Goal: Communication & Community: Answer question/provide support

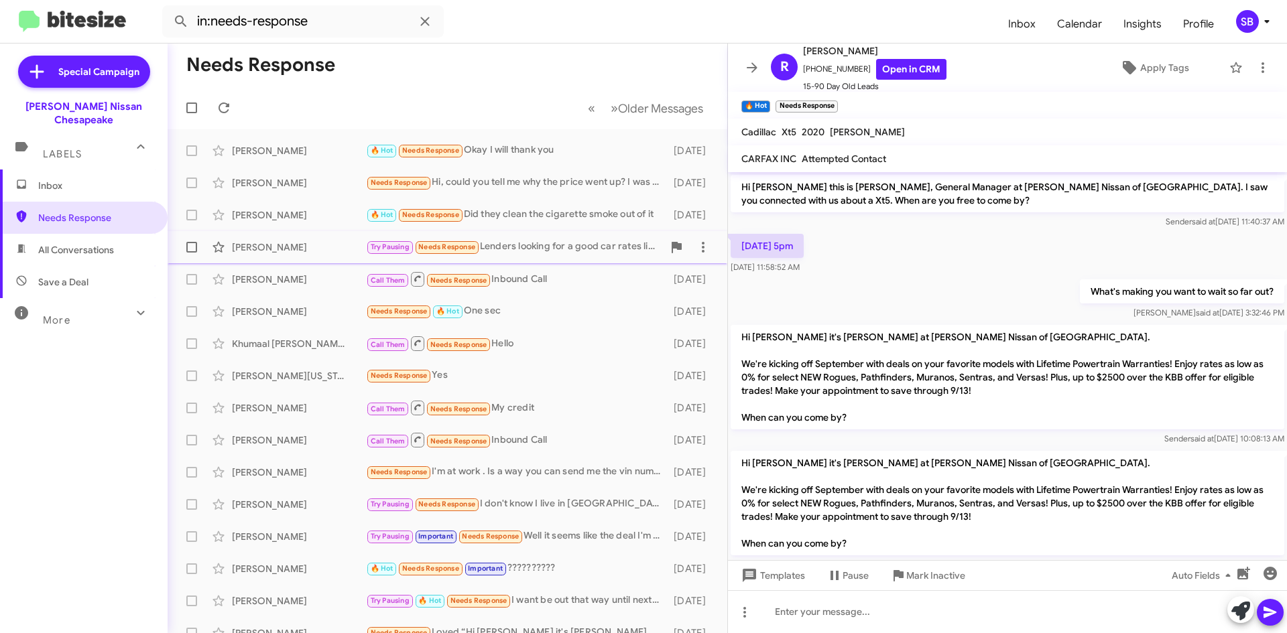
scroll to position [369, 0]
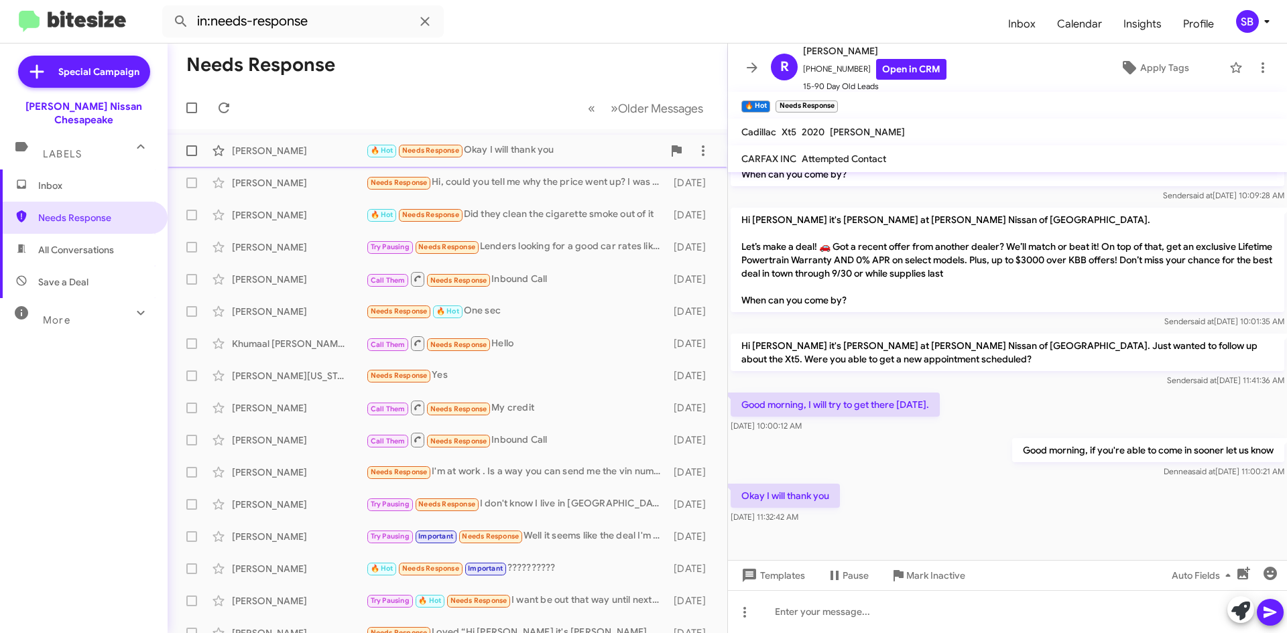
click at [534, 153] on div "🔥 Hot Needs Response Okay I will thank you" at bounding box center [514, 150] width 297 height 15
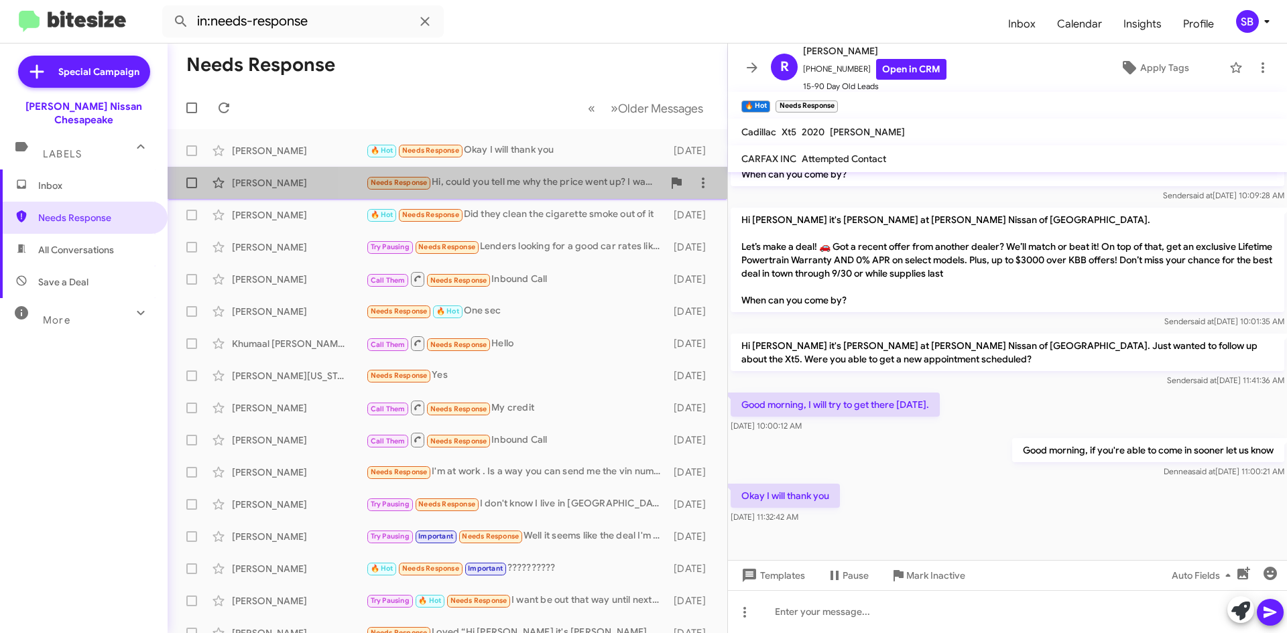
click at [534, 184] on div "Needs Response Hi, could you tell me why the price went up? I was going to come…" at bounding box center [514, 182] width 297 height 15
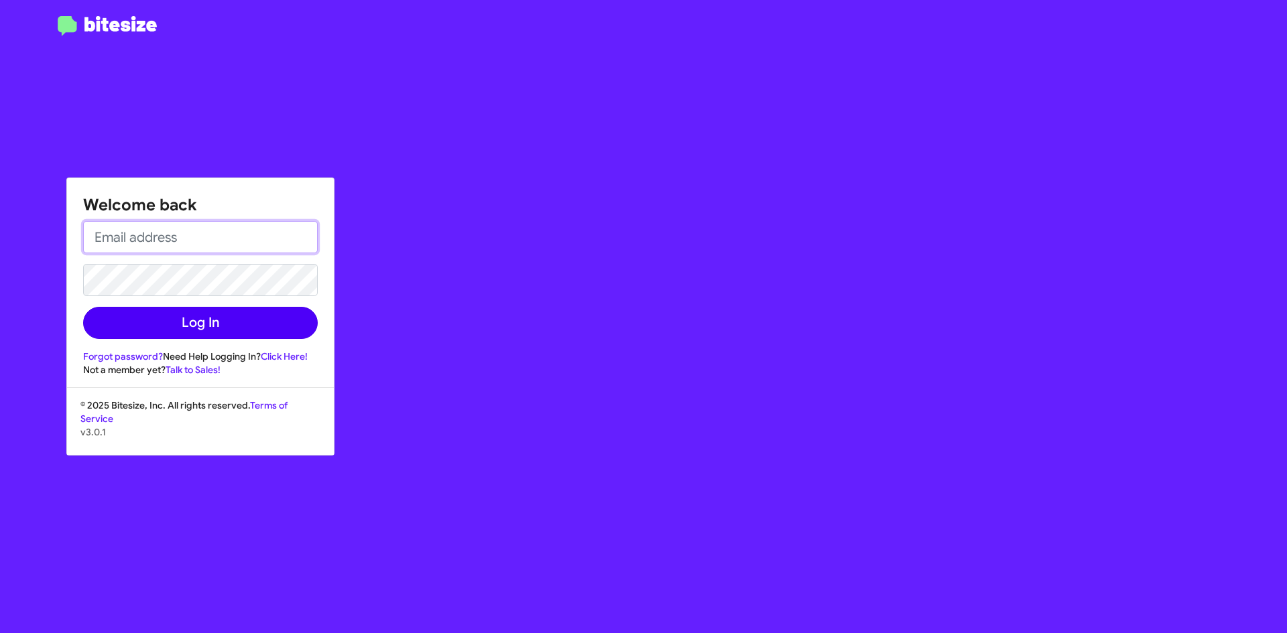
type input "[EMAIL_ADDRESS][PERSON_NAME][DOMAIN_NAME]"
click at [234, 326] on button "Log In" at bounding box center [200, 323] width 235 height 32
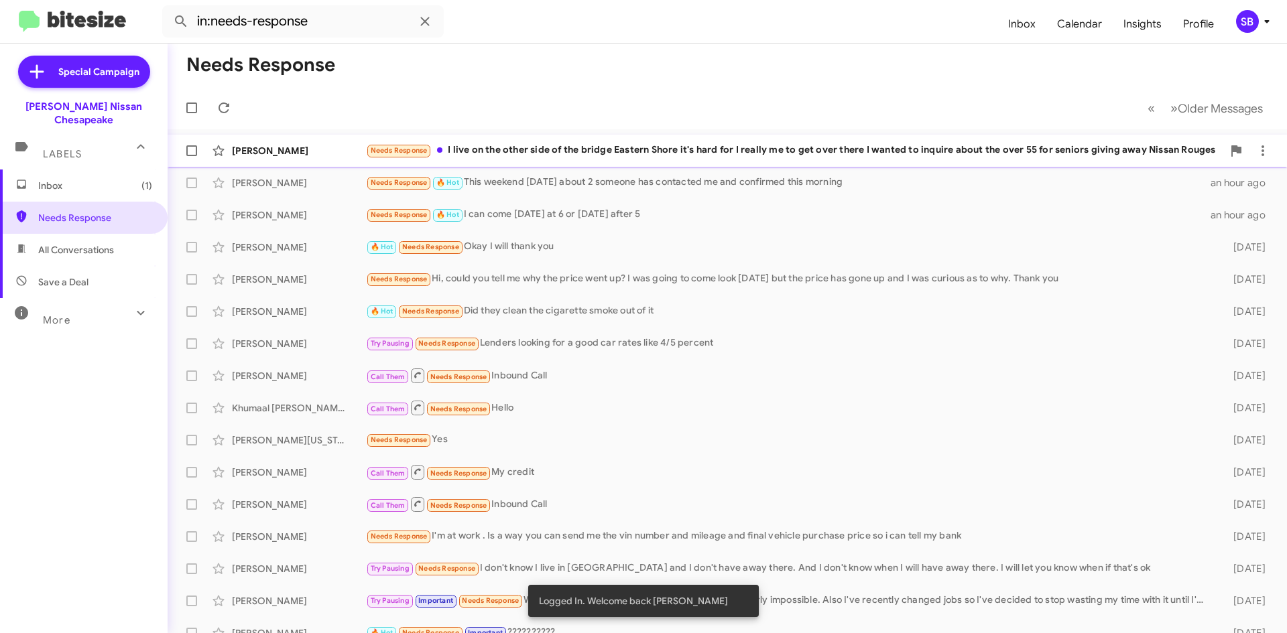
click at [558, 144] on div "Needs Response I live on the other side of the bridge Eastern Shore it's hard f…" at bounding box center [794, 150] width 857 height 15
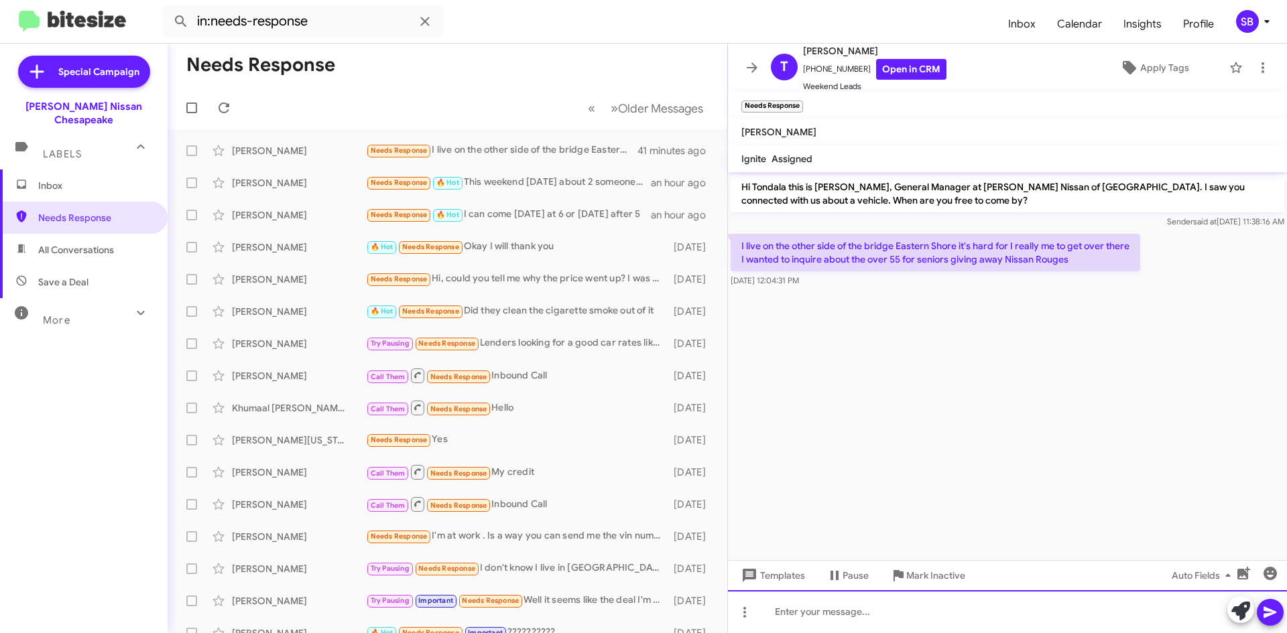
click at [861, 621] on div at bounding box center [1007, 611] width 559 height 43
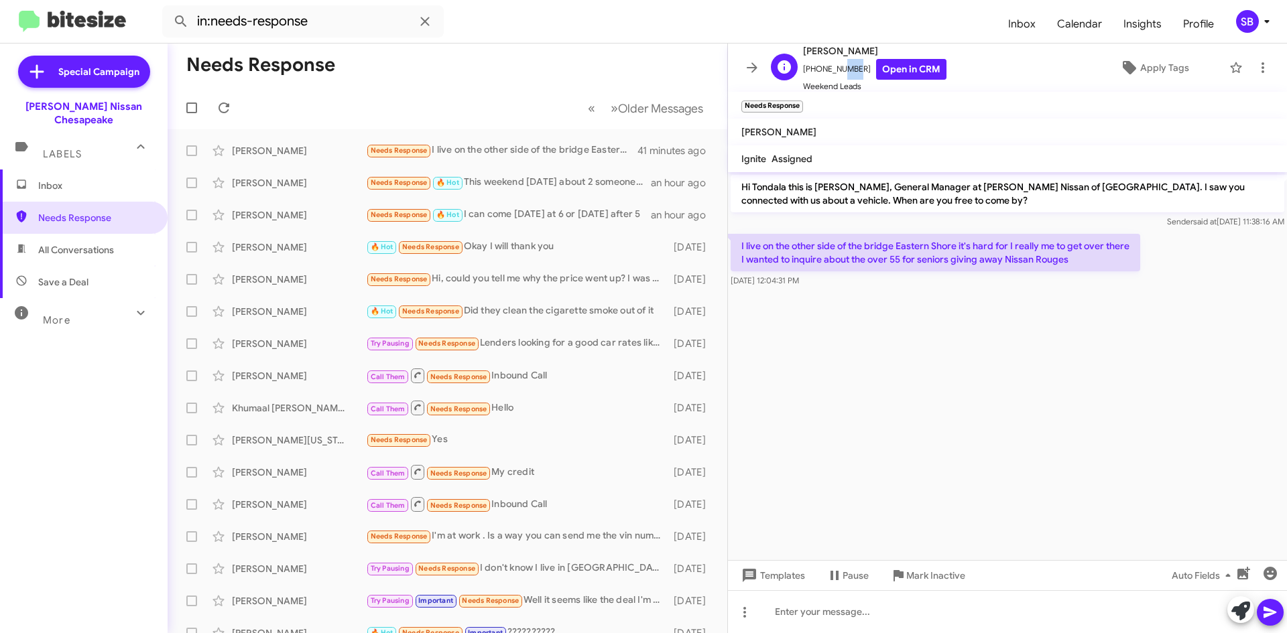
drag, startPoint x: 852, startPoint y: 68, endPoint x: 838, endPoint y: 72, distance: 14.6
click at [838, 72] on span "[PHONE_NUMBER] Open in CRM" at bounding box center [874, 69] width 143 height 21
drag, startPoint x: 857, startPoint y: 71, endPoint x: 820, endPoint y: 67, distance: 37.1
click at [814, 69] on span "[PHONE_NUMBER] Open in CRM" at bounding box center [874, 68] width 143 height 21
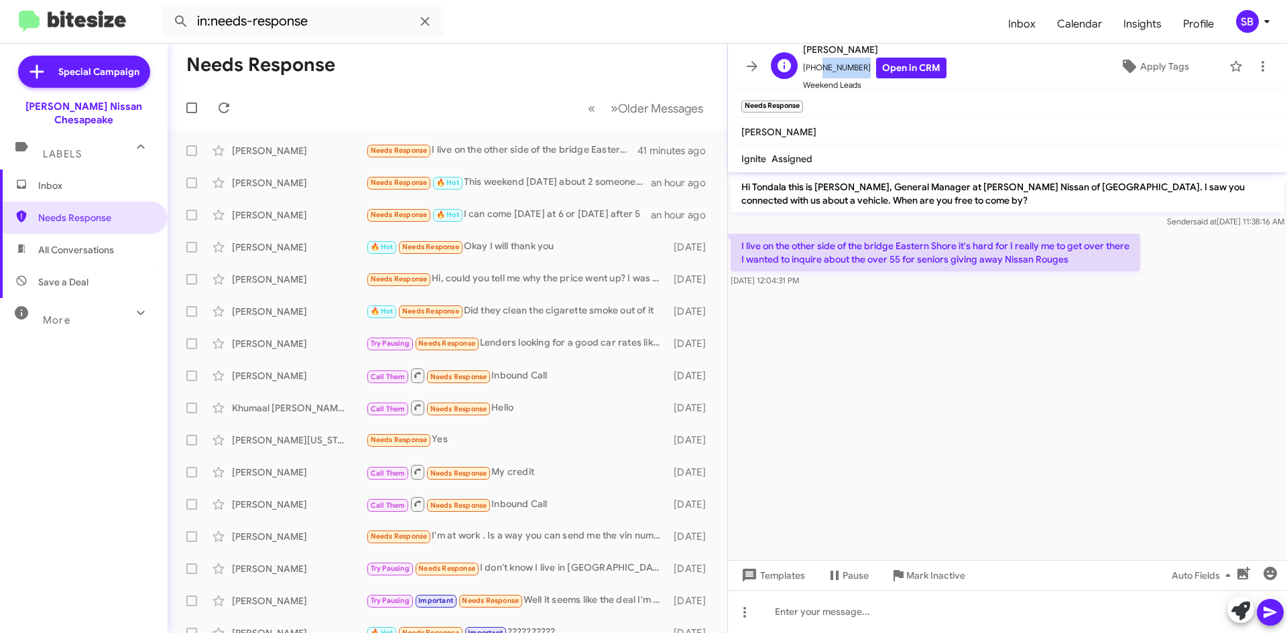
click at [855, 76] on span "[PHONE_NUMBER] Open in CRM" at bounding box center [874, 68] width 143 height 21
drag, startPoint x: 857, startPoint y: 66, endPoint x: 812, endPoint y: 74, distance: 45.5
click at [812, 74] on span "[PHONE_NUMBER] Open in CRM" at bounding box center [874, 68] width 143 height 21
copy span "4433587287"
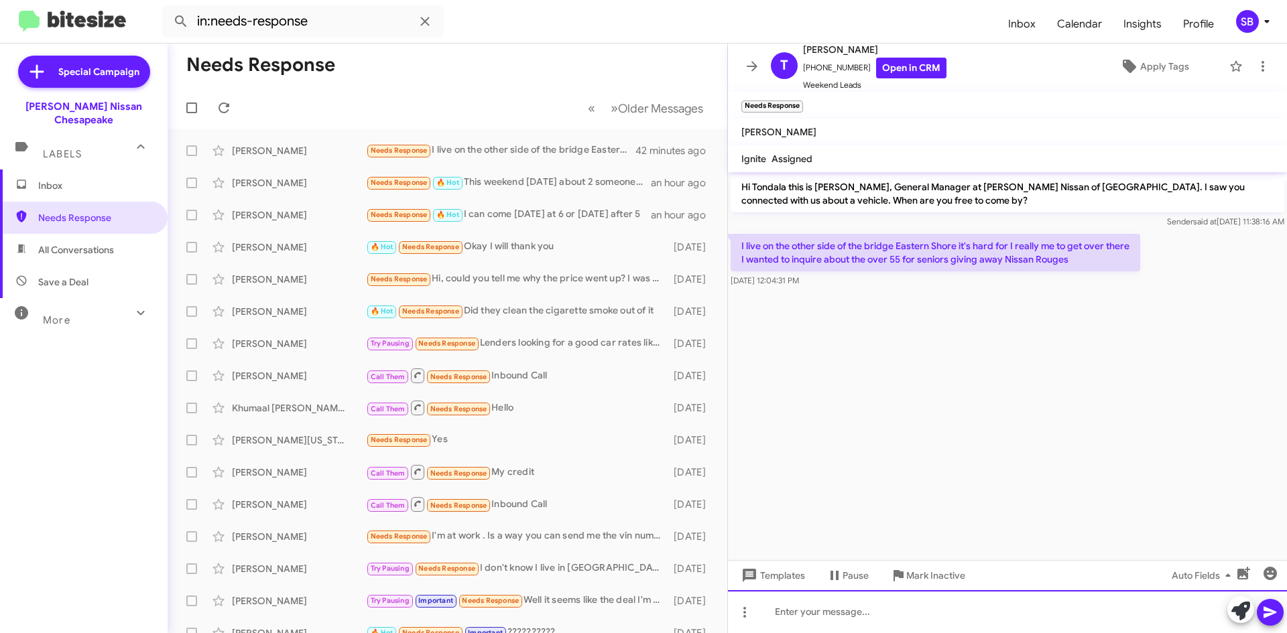
click at [943, 611] on div at bounding box center [1007, 611] width 559 height 43
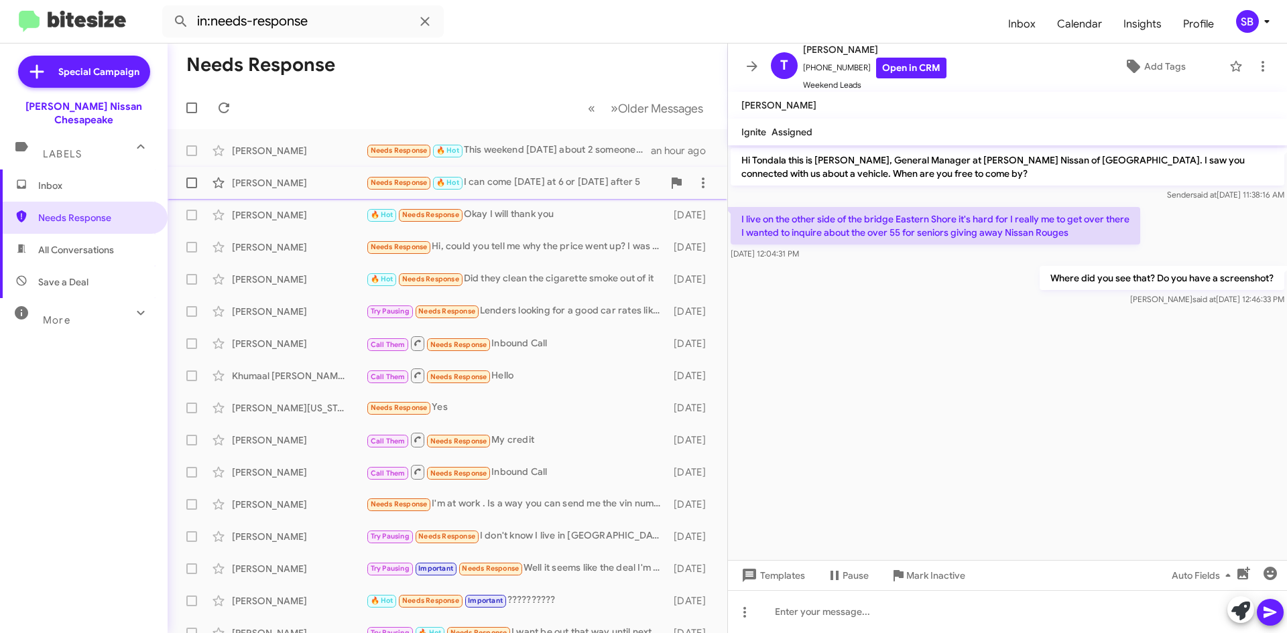
click at [526, 185] on div "Needs Response 🔥 Hot I can come [DATE] at 6 or [DATE] after 5" at bounding box center [514, 182] width 297 height 15
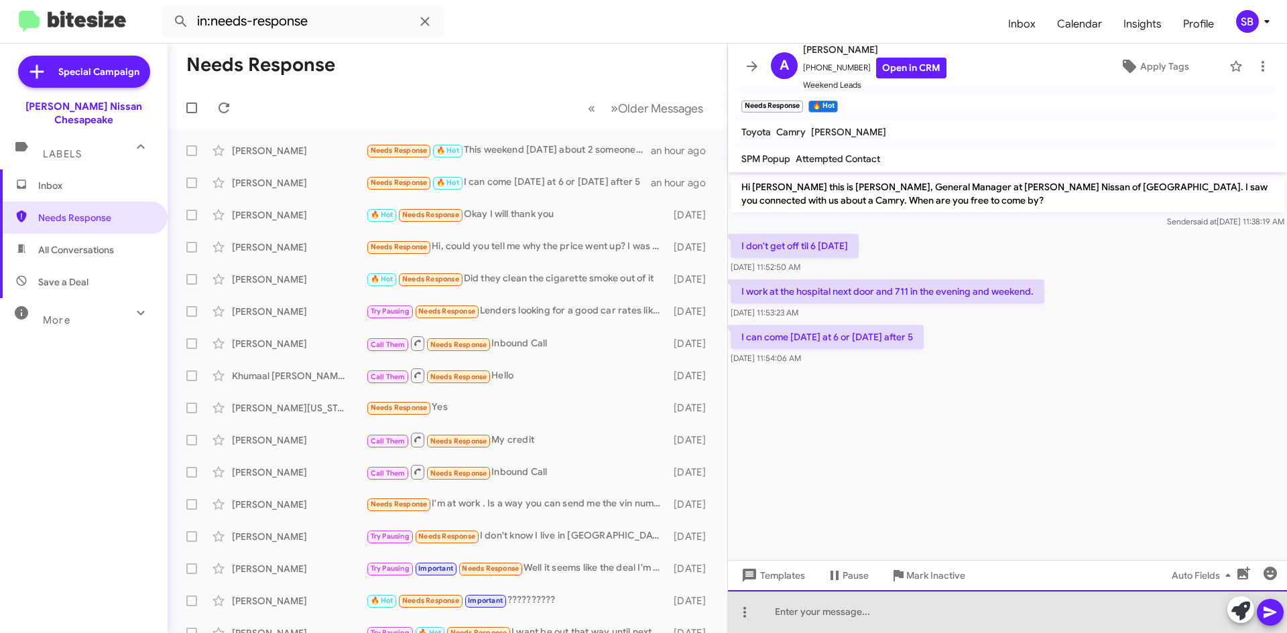
click at [822, 615] on div at bounding box center [1007, 611] width 559 height 43
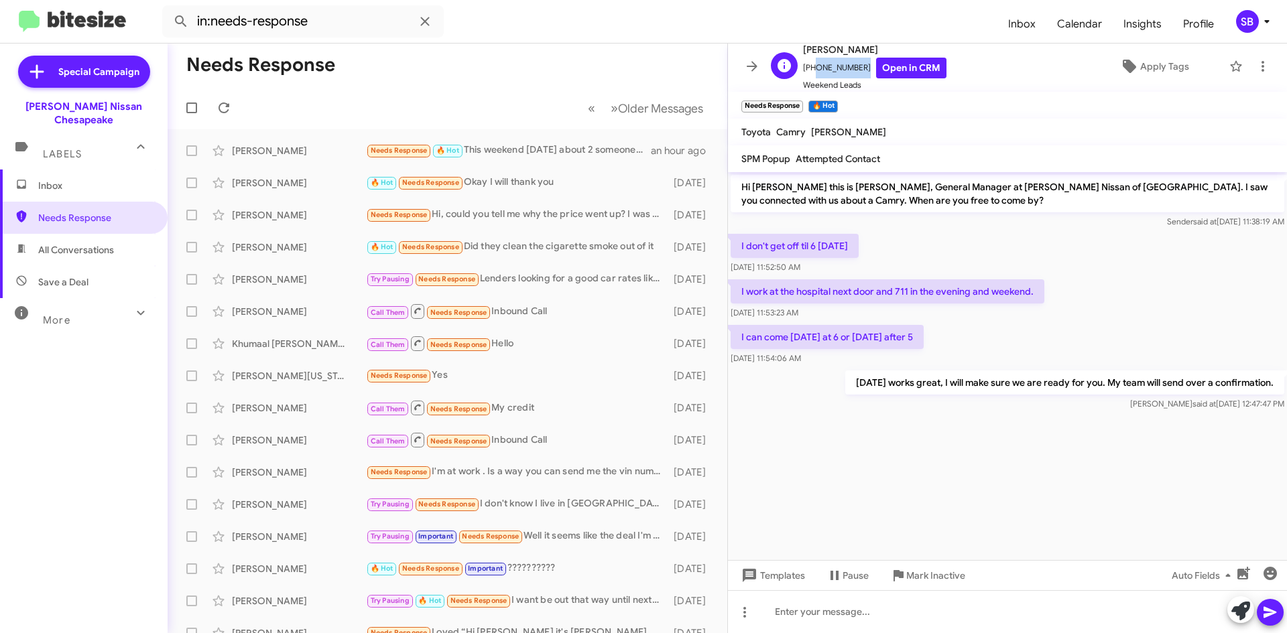
drag, startPoint x: 858, startPoint y: 68, endPoint x: 811, endPoint y: 70, distance: 47.0
click at [811, 70] on span "[PHONE_NUMBER] Open in CRM" at bounding box center [874, 68] width 143 height 21
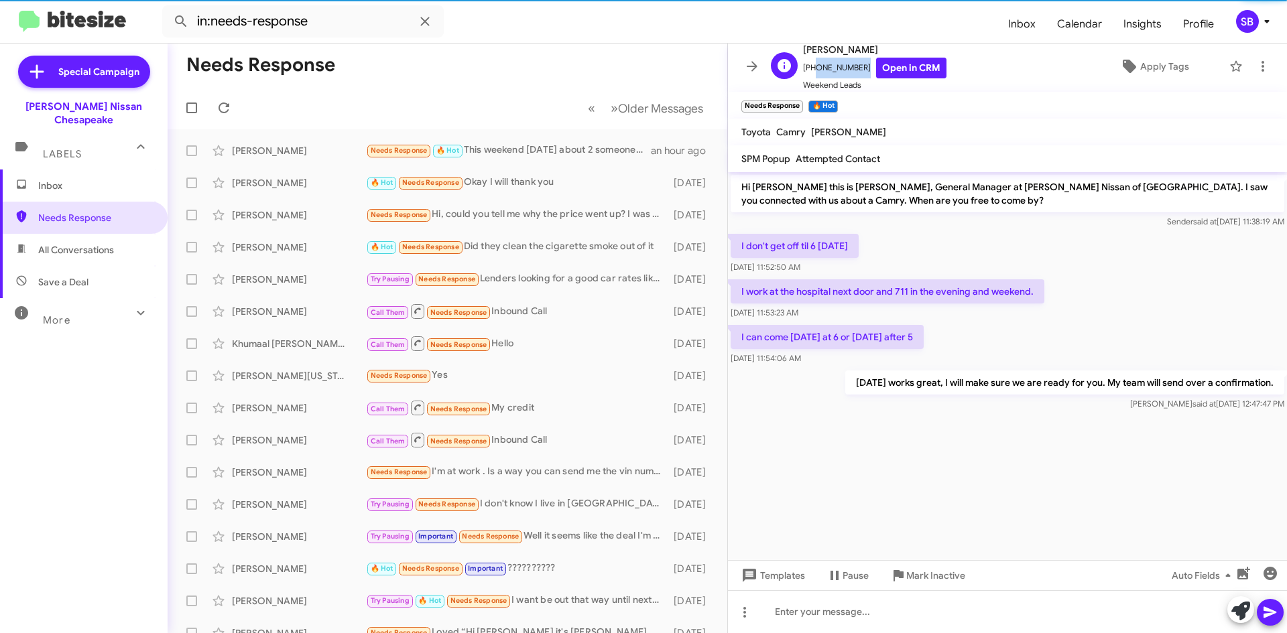
copy span "7579572369"
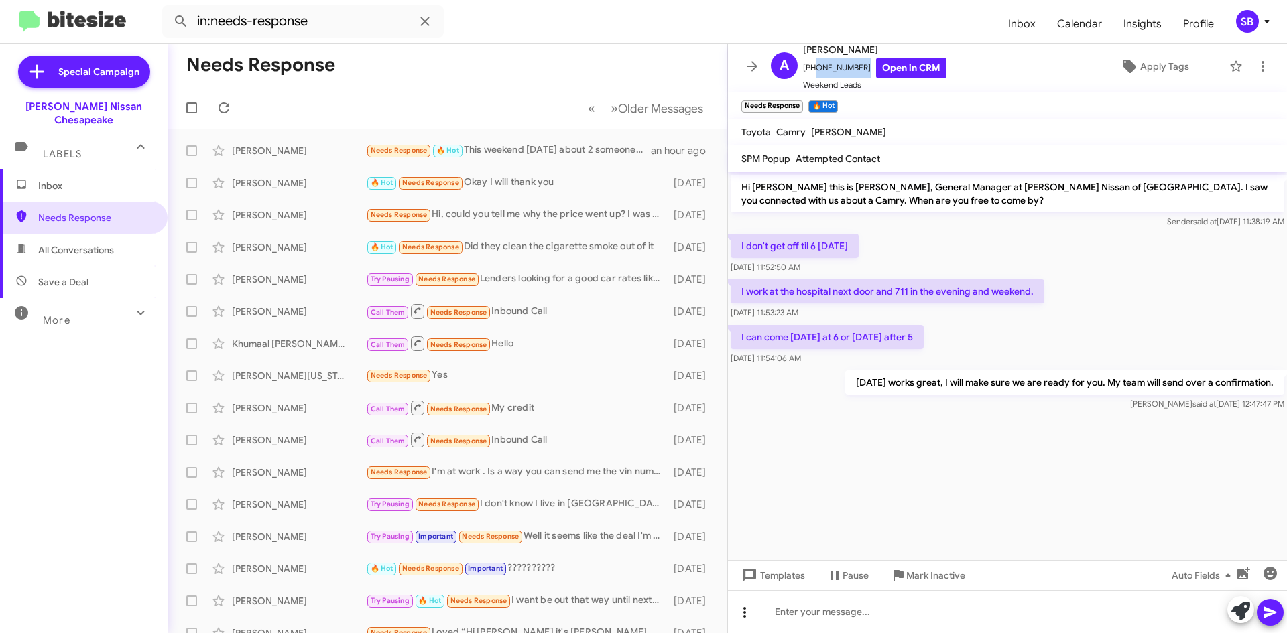
click at [745, 618] on icon at bounding box center [744, 612] width 3 height 11
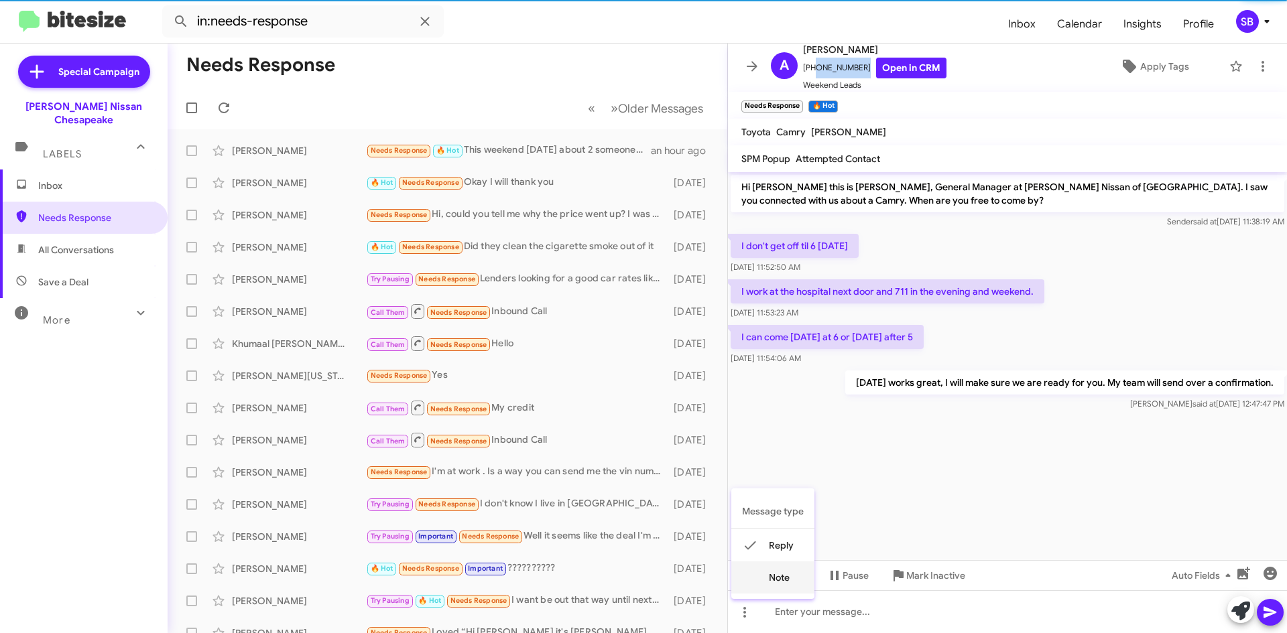
click at [790, 583] on button "note" at bounding box center [772, 578] width 83 height 32
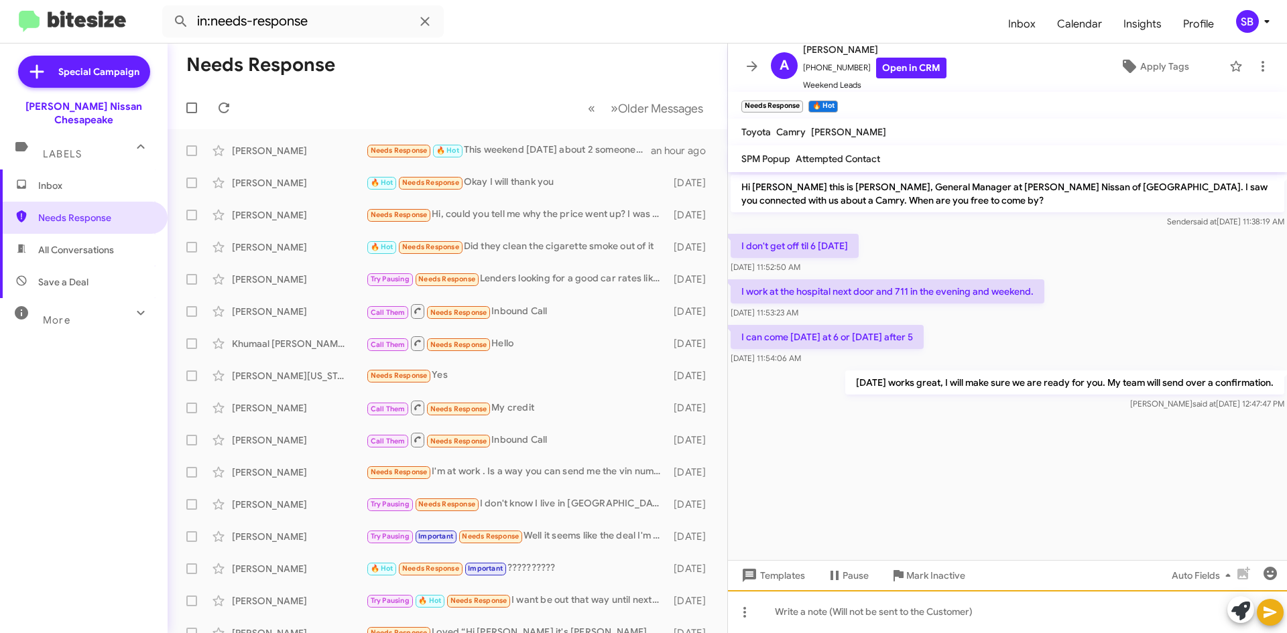
click at [809, 609] on div at bounding box center [1007, 611] width 559 height 43
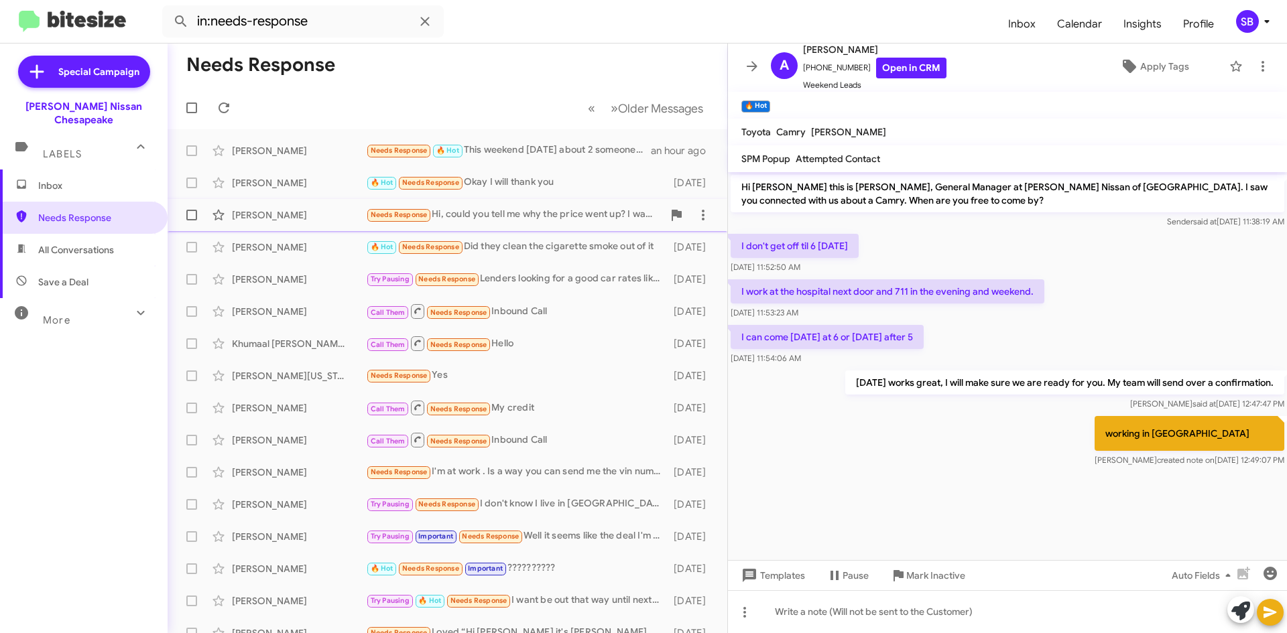
click at [540, 217] on div "Needs Response Hi, could you tell me why the price went up? I was going to come…" at bounding box center [514, 214] width 297 height 15
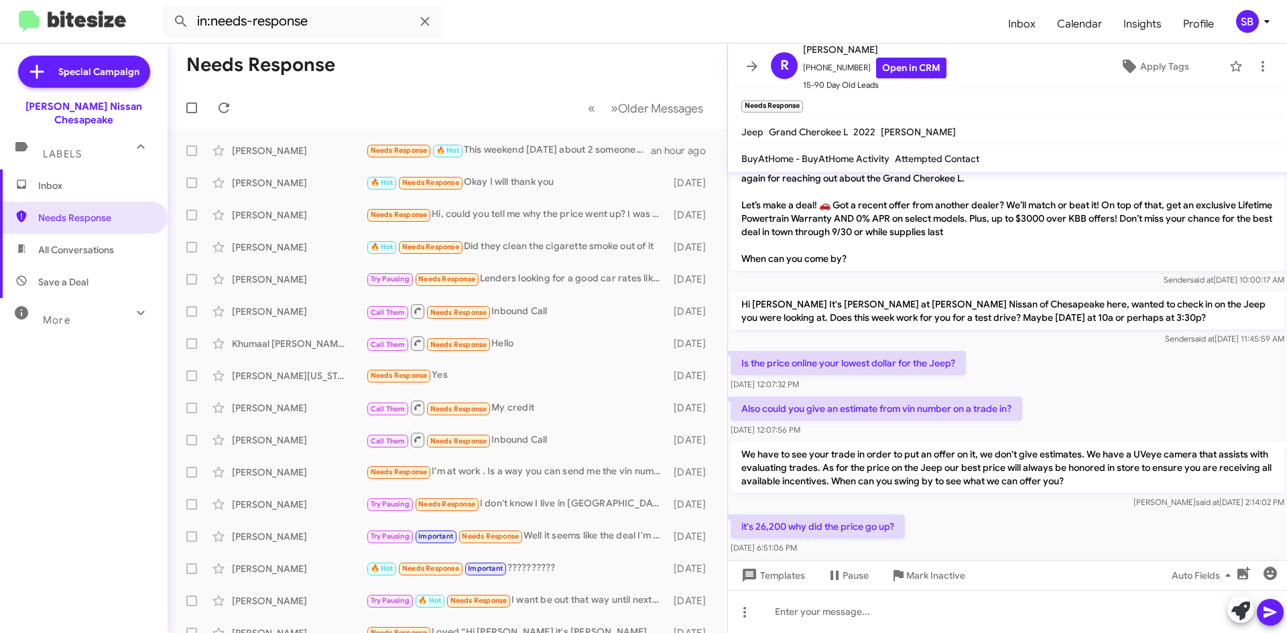
scroll to position [227, 0]
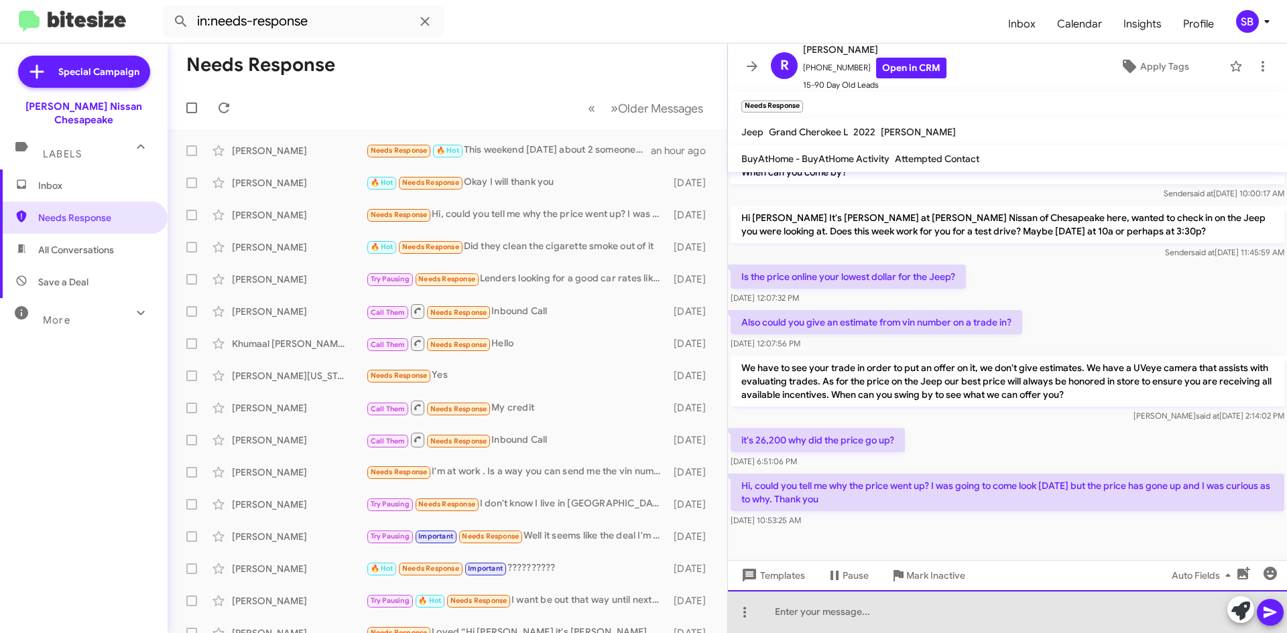
click at [821, 615] on div at bounding box center [1007, 611] width 559 height 43
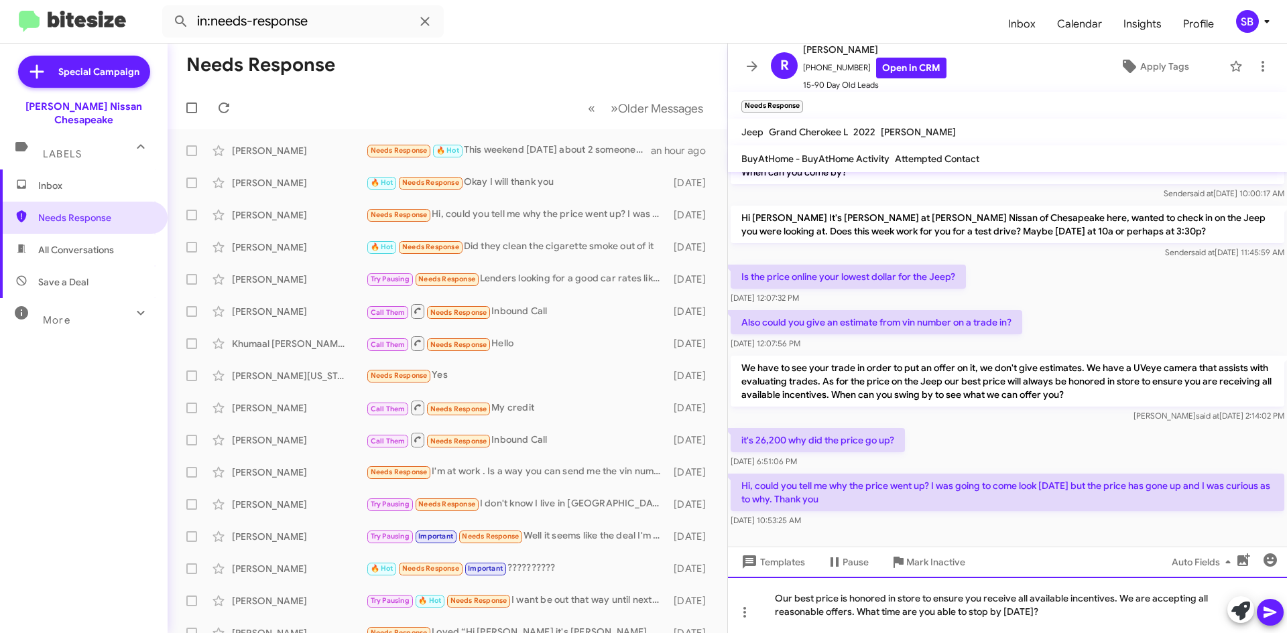
click at [1059, 612] on div "Our best price is honored in store to ensure you receive all available incentiv…" at bounding box center [1007, 605] width 559 height 56
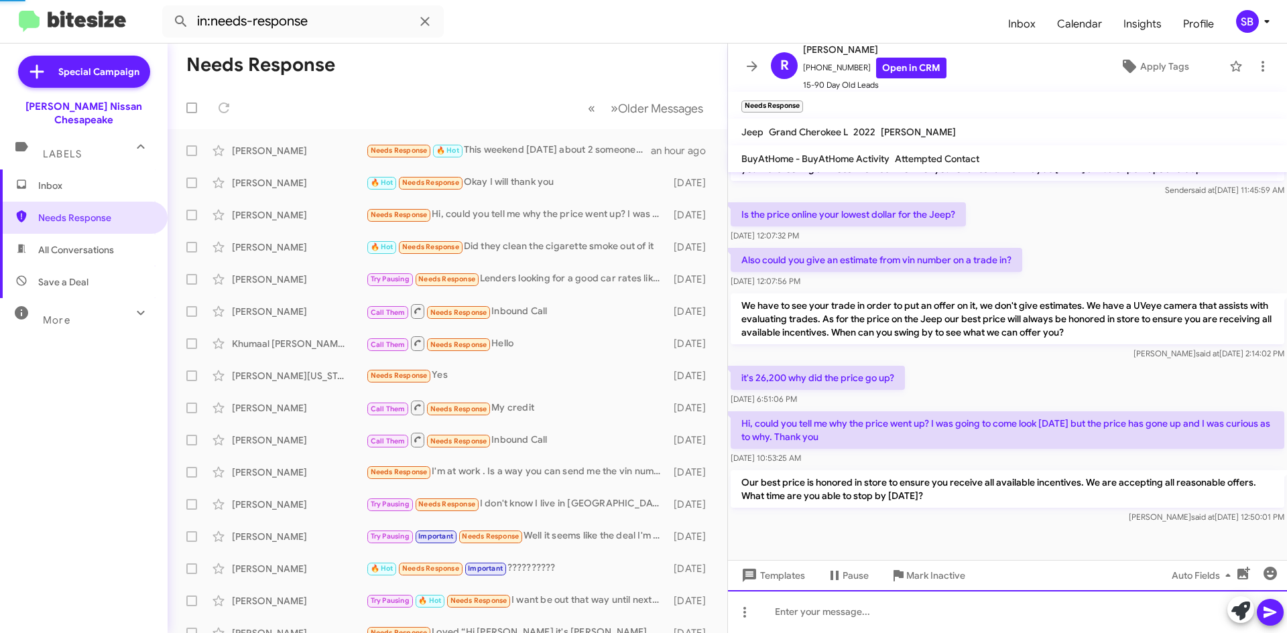
scroll to position [262, 0]
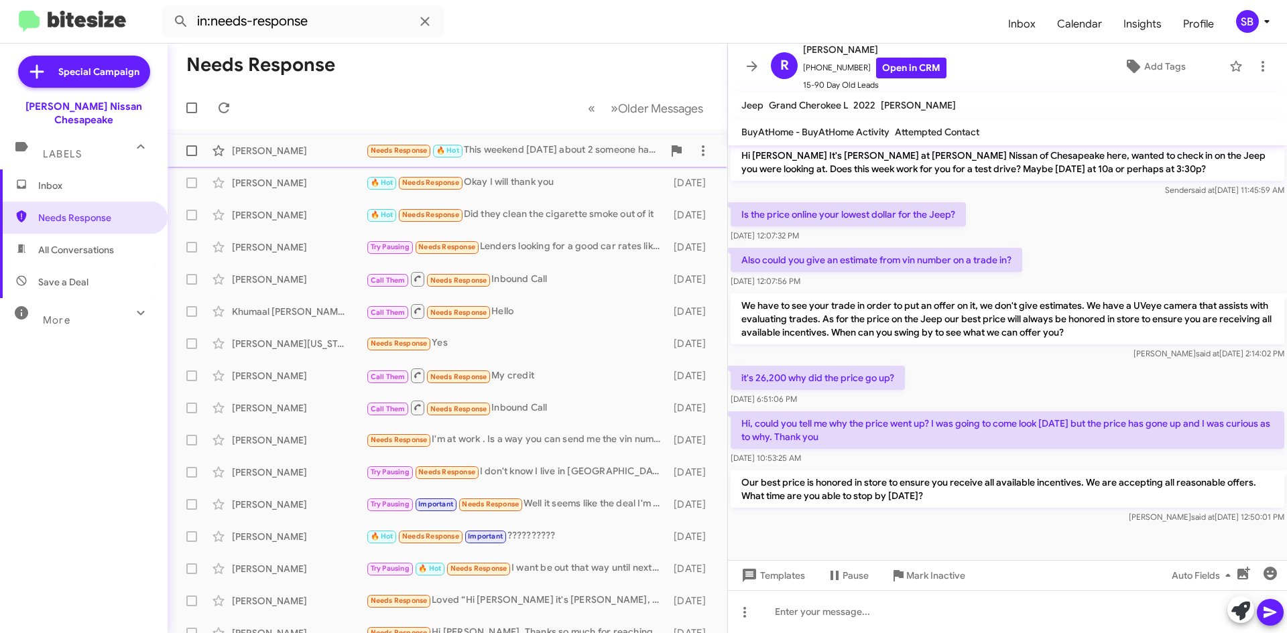
click at [567, 143] on div "Needs Response 🔥 Hot This weekend [DATE] about 2 someone has contacted me and c…" at bounding box center [514, 150] width 297 height 15
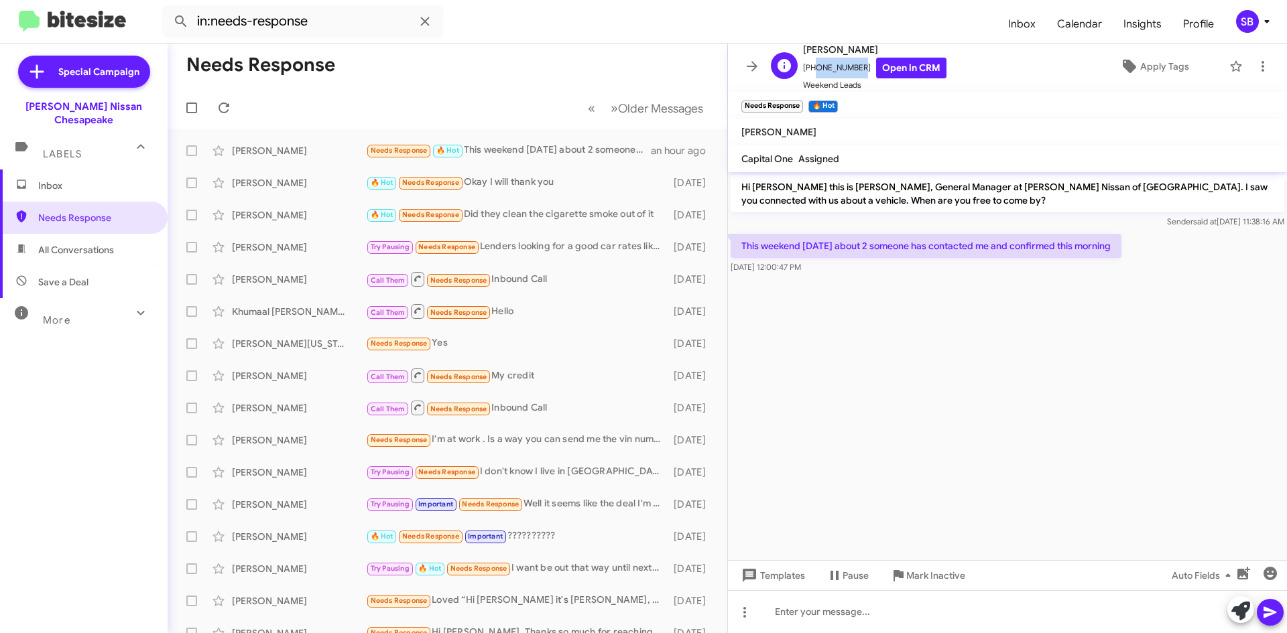
drag, startPoint x: 854, startPoint y: 65, endPoint x: 809, endPoint y: 73, distance: 45.6
click at [809, 73] on span "[PHONE_NUMBER] Open in CRM" at bounding box center [874, 68] width 143 height 21
copy span "7578078041"
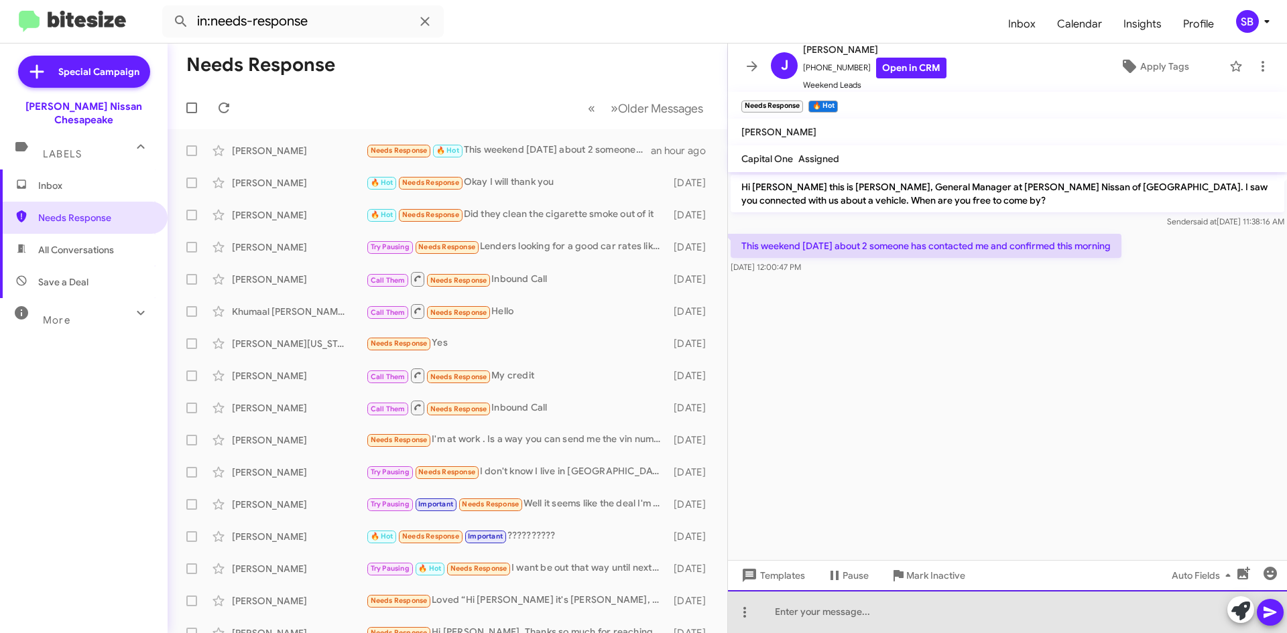
click at [773, 605] on div at bounding box center [1007, 611] width 559 height 43
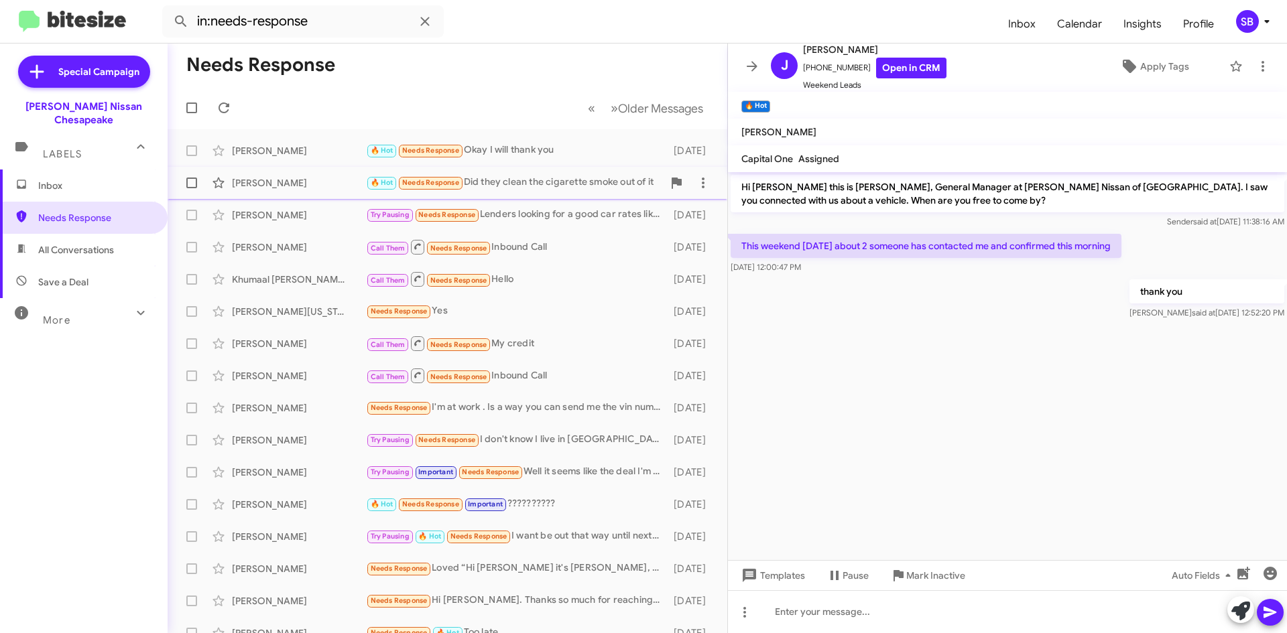
click at [545, 178] on div "🔥 Hot Needs Response Did they clean the cigarette smoke out of it" at bounding box center [514, 182] width 297 height 15
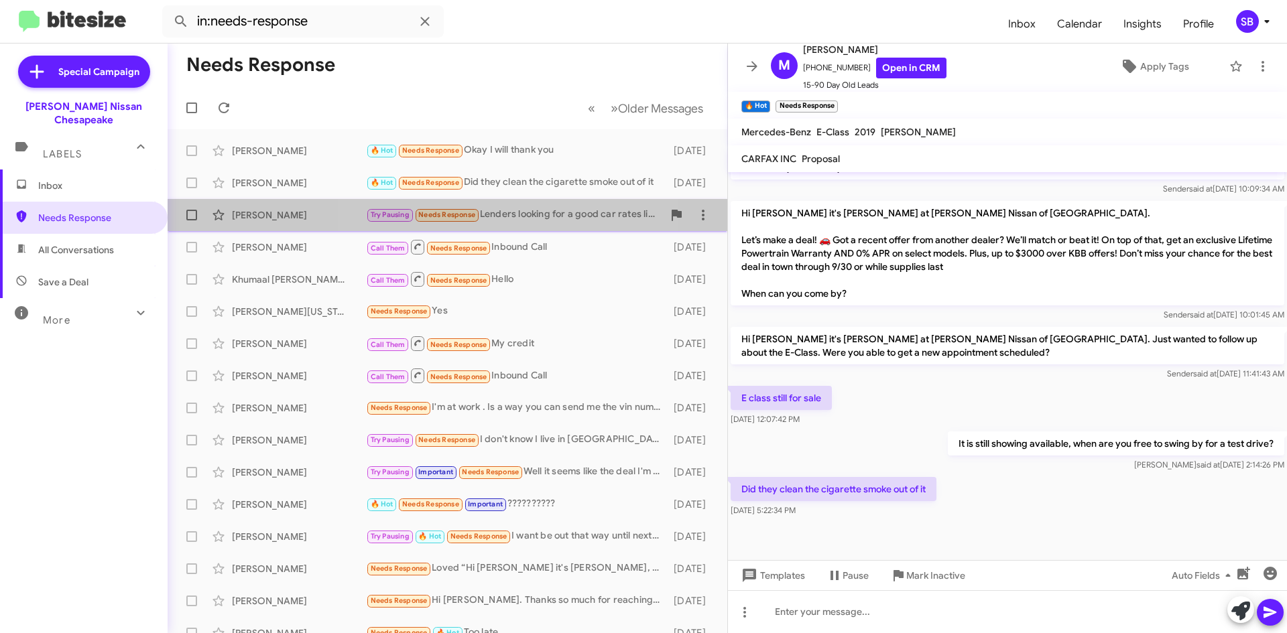
click at [520, 212] on div "Try Pausing Needs Response Lenders looking for a good car rates like 4/5 percent" at bounding box center [514, 214] width 297 height 15
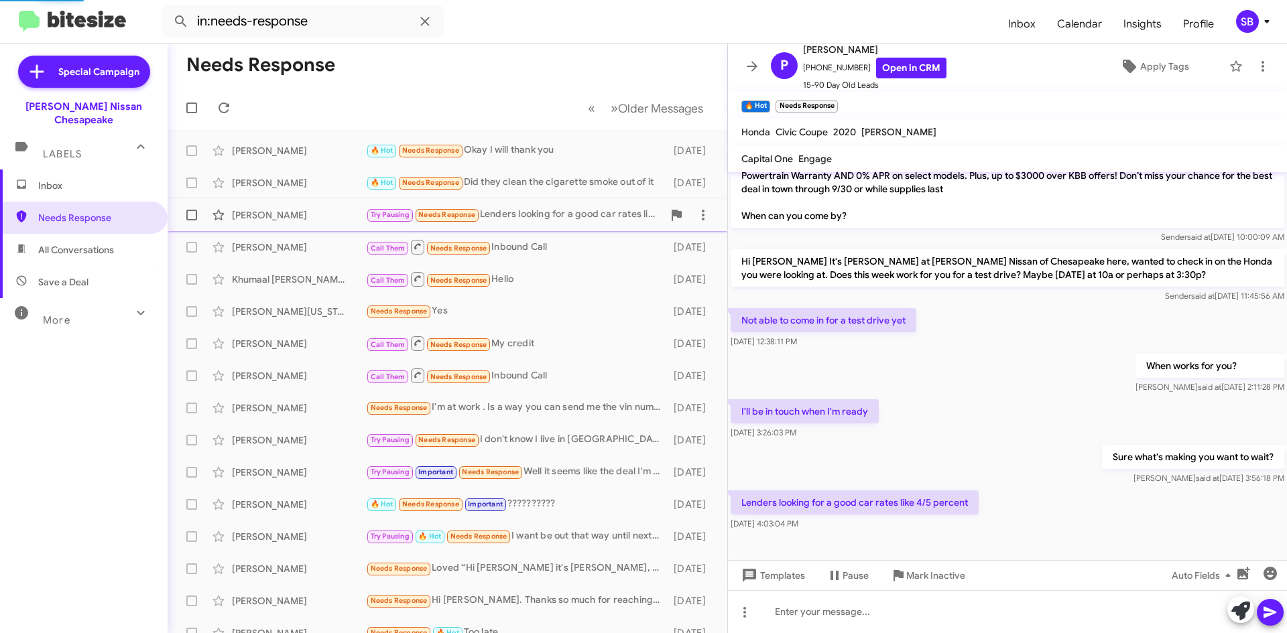
scroll to position [124, 0]
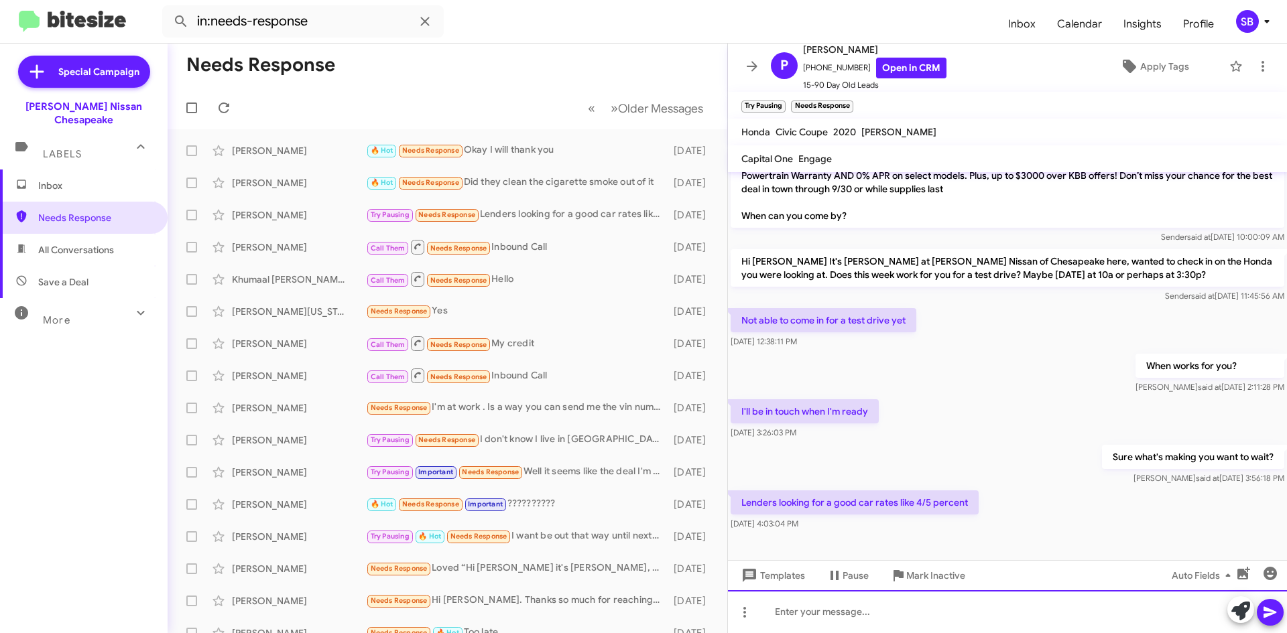
click at [816, 615] on div at bounding box center [1007, 611] width 559 height 43
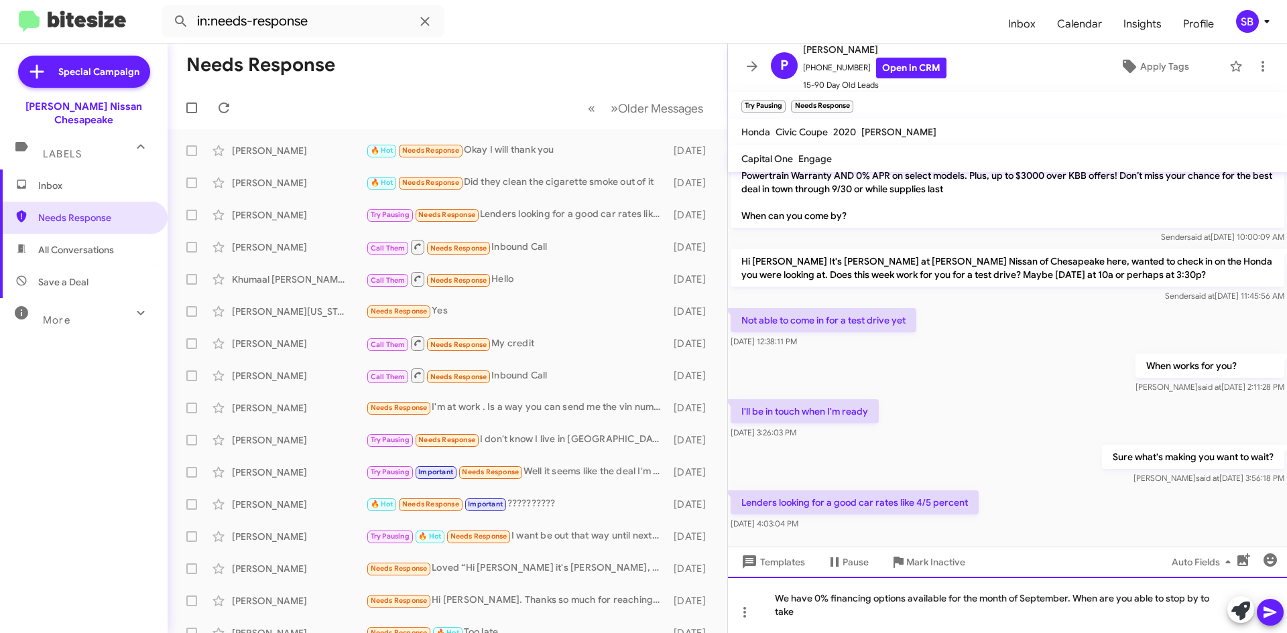
scroll to position [137, 0]
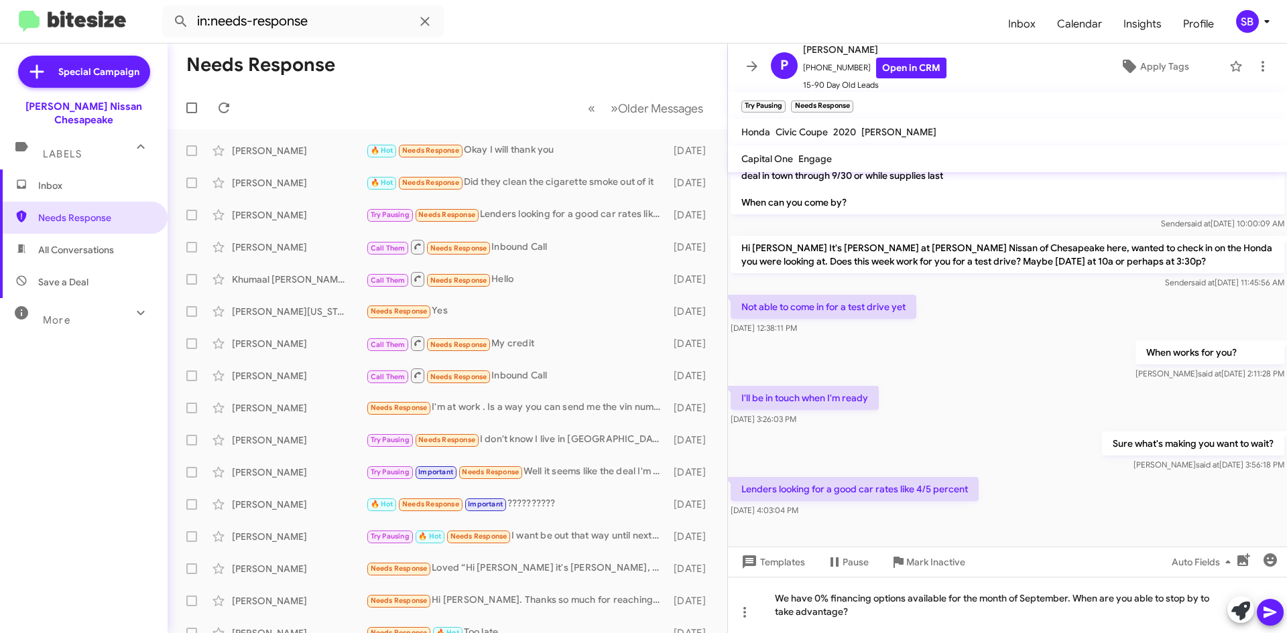
click at [1267, 611] on icon at bounding box center [1269, 612] width 13 height 11
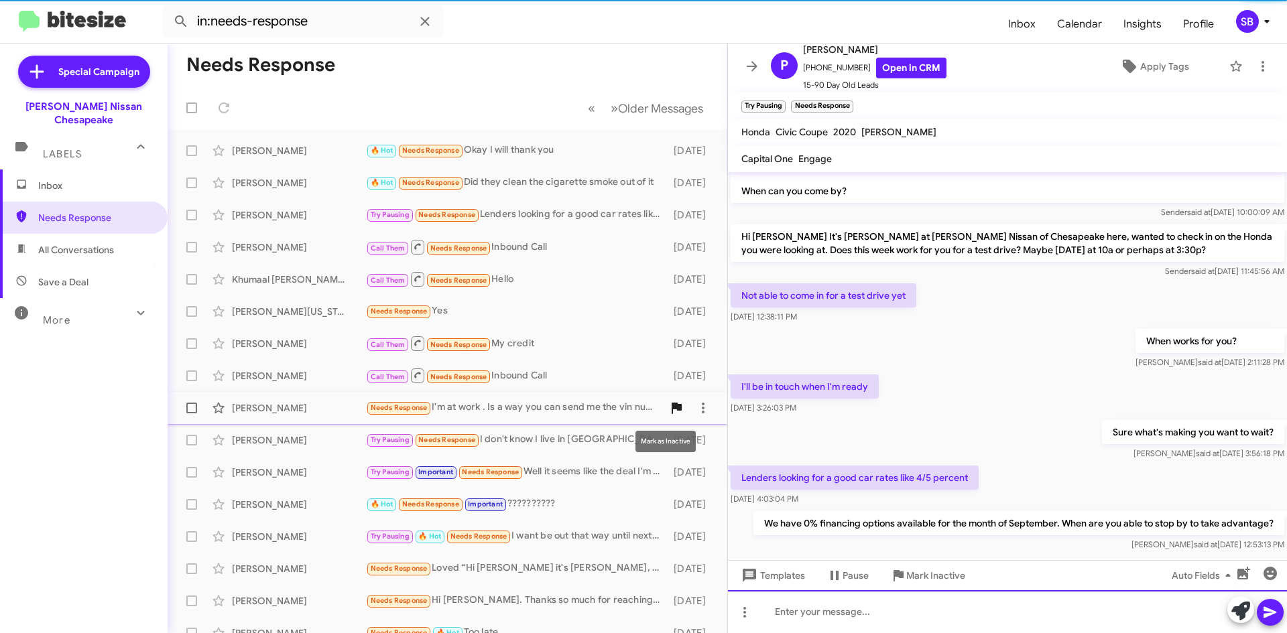
scroll to position [173, 0]
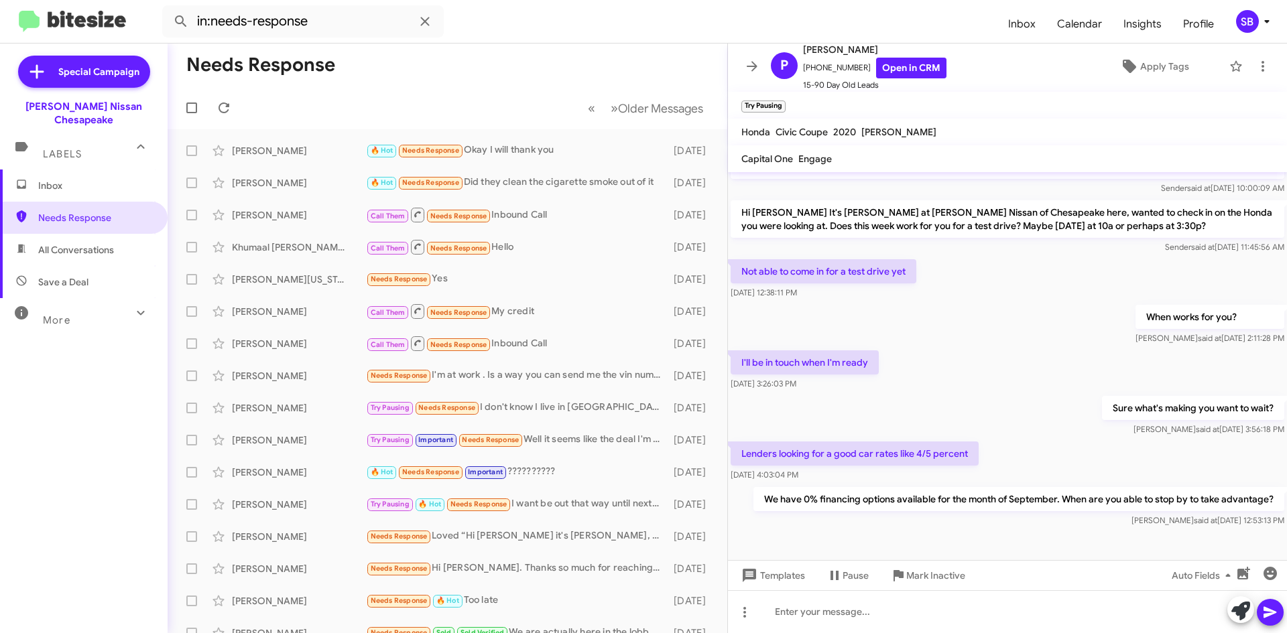
click at [74, 187] on span "Inbox" at bounding box center [84, 186] width 168 height 32
